Goal: Task Accomplishment & Management: Manage account settings

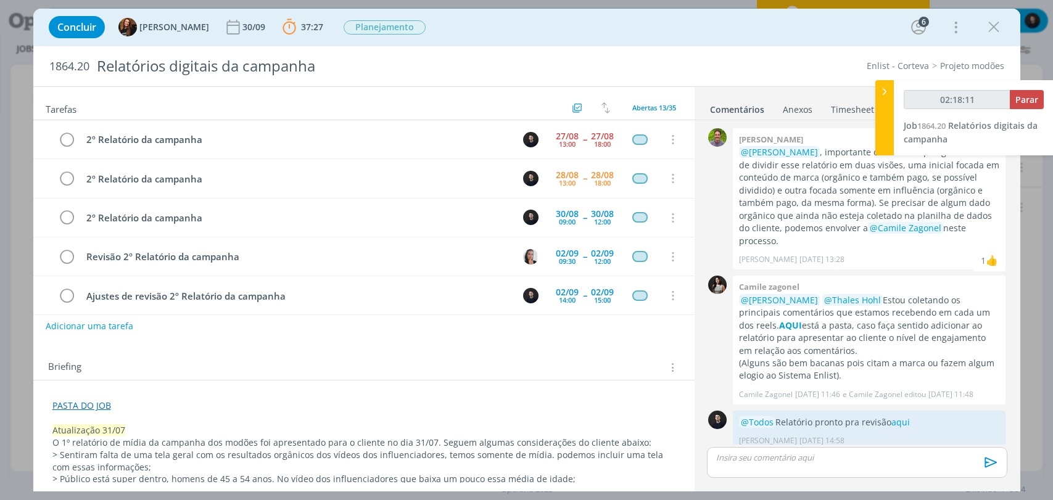
drag, startPoint x: 0, startPoint y: 0, endPoint x: 748, endPoint y: 36, distance: 748.8
click at [748, 36] on div "Concluir Tayná Morsch 30/09 37:27 Parar Apontar Data * [DATE] Horas * 00:00 Tar…" at bounding box center [527, 27] width 968 height 30
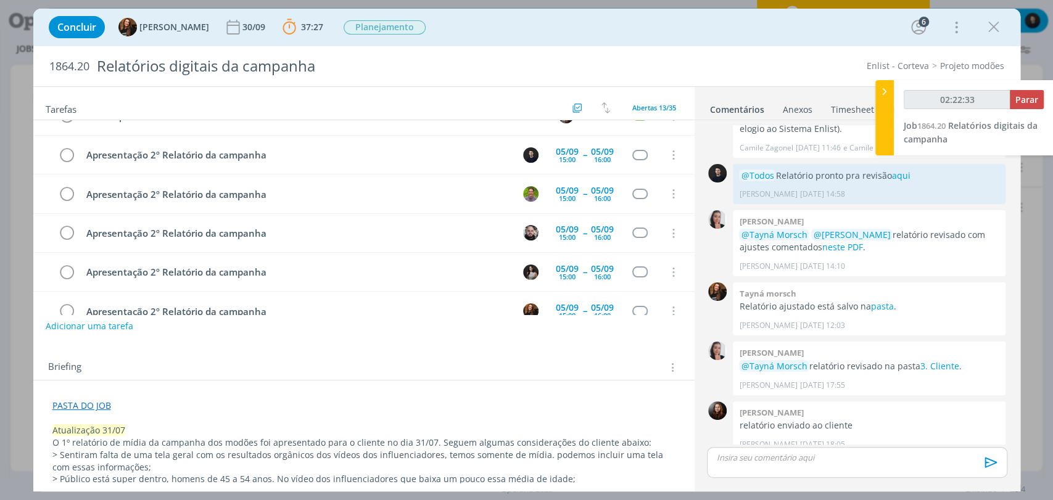
scroll to position [318, 0]
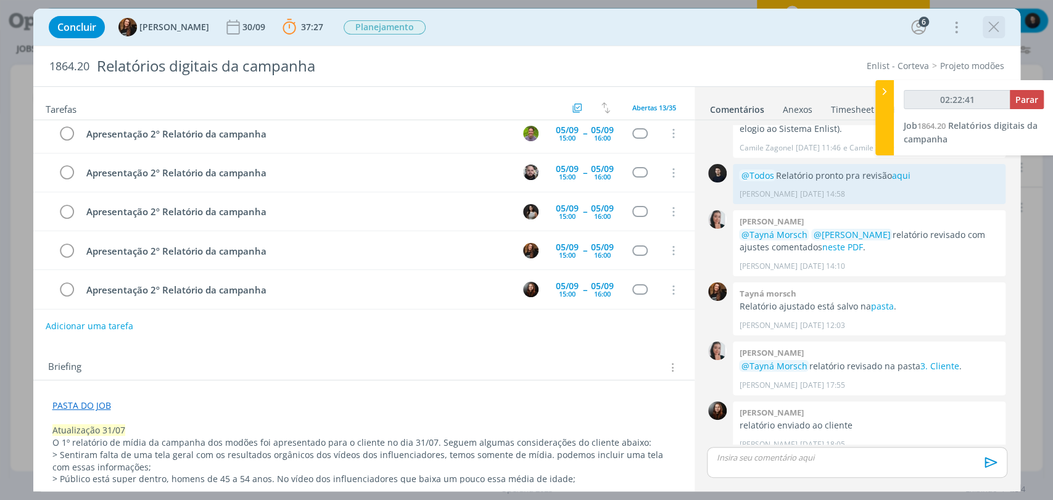
click at [996, 27] on icon "dialog" at bounding box center [993, 27] width 18 height 18
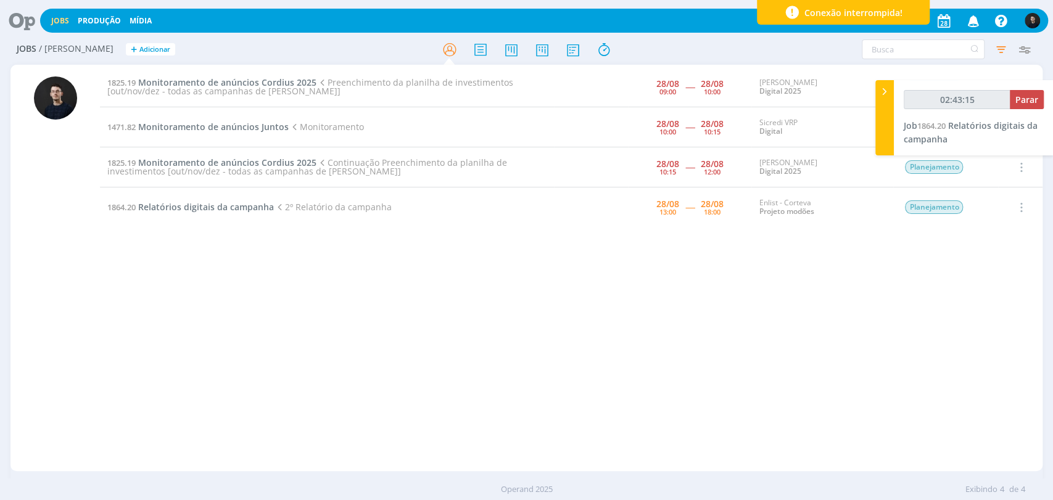
click at [7, 15] on icon at bounding box center [17, 21] width 25 height 24
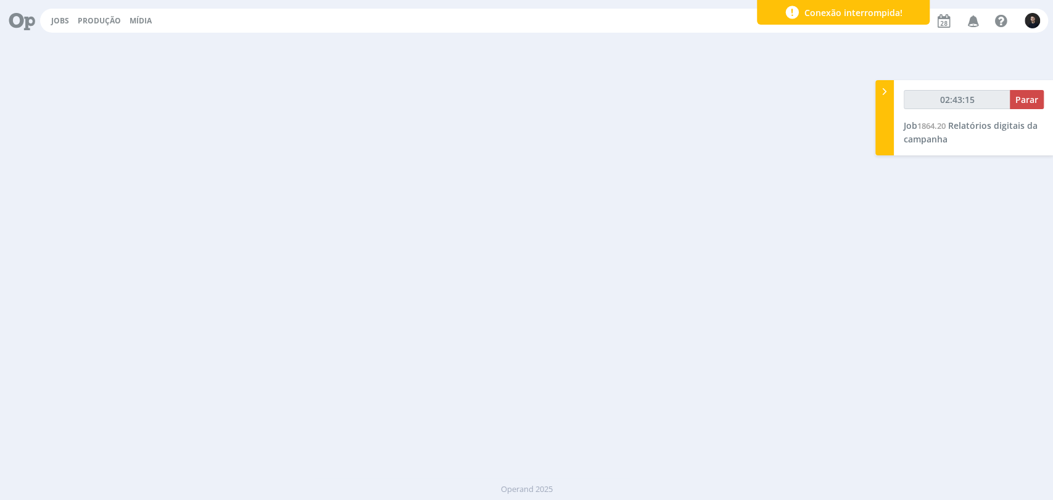
click at [7, 15] on icon at bounding box center [17, 21] width 25 height 24
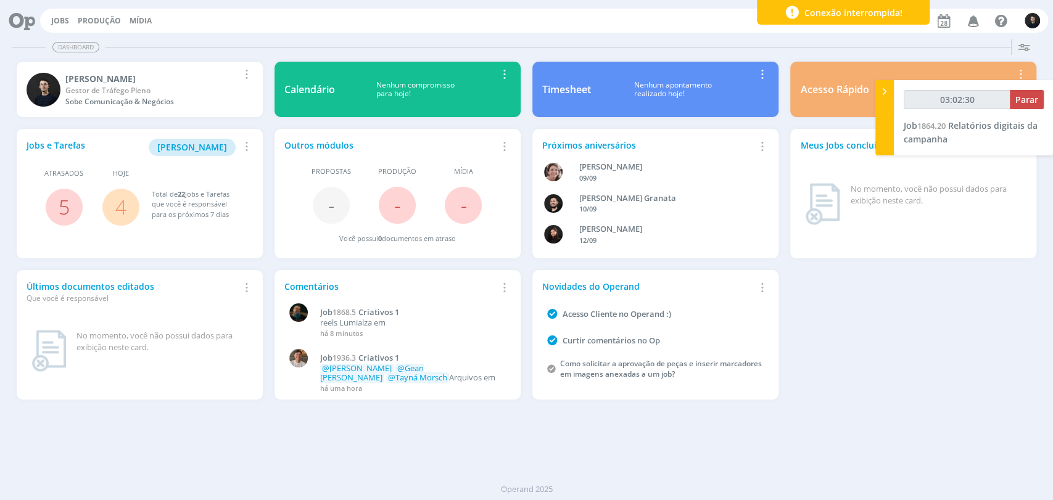
click at [508, 47] on div at bounding box center [558, 47] width 906 height 1
click at [1021, 104] on span "Parar" at bounding box center [1026, 100] width 23 height 12
type input "03:03:00"
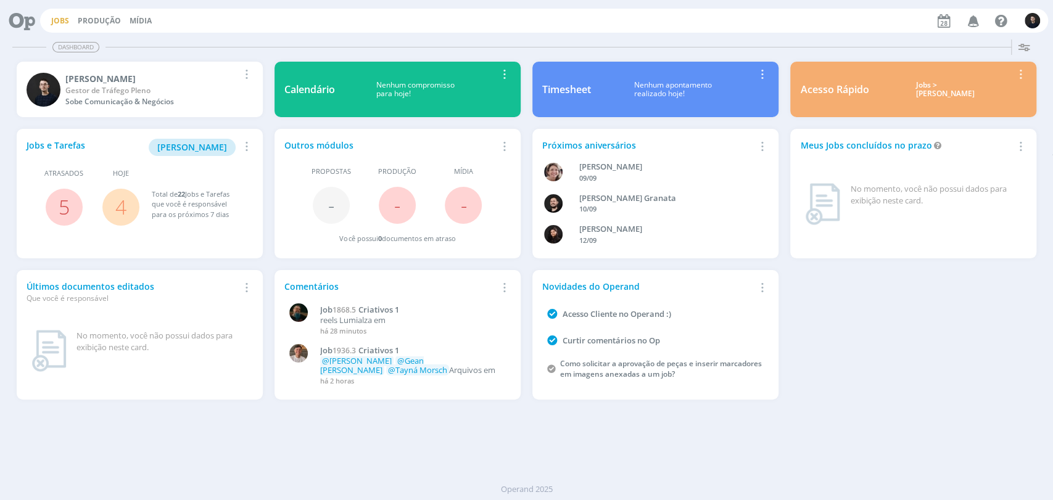
click at [58, 20] on link "Jobs" at bounding box center [60, 20] width 18 height 10
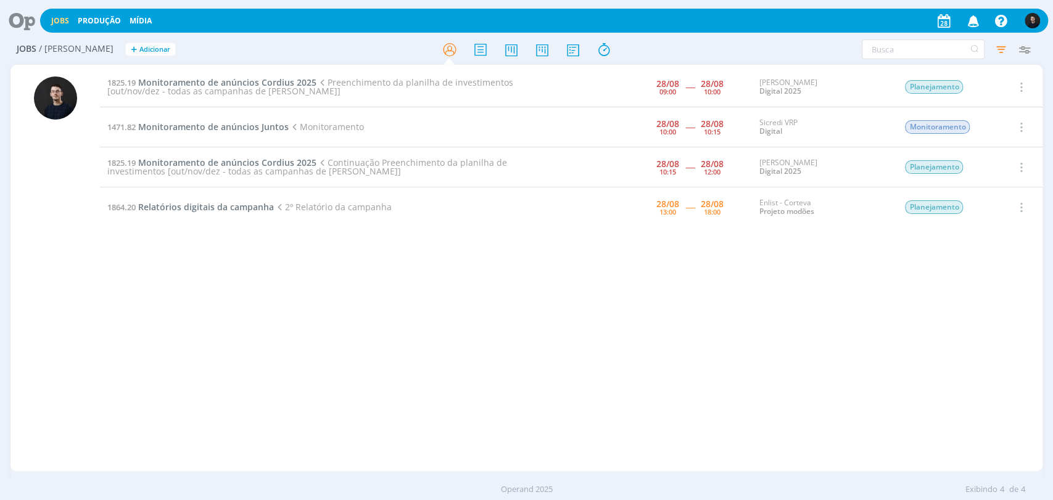
click at [498, 282] on div "1825.19 Monitoramento de anúncios Cordius 2025 Preenchimento da planilha de inv…" at bounding box center [571, 267] width 942 height 401
